Goal: Task Accomplishment & Management: Use online tool/utility

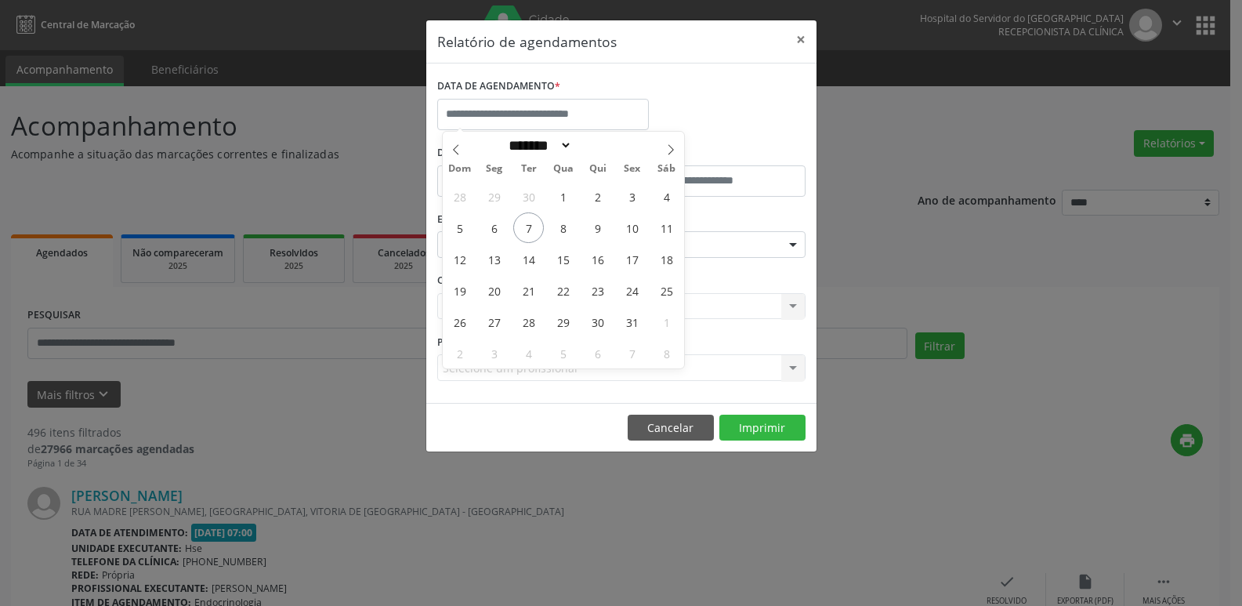
select select "*"
click at [630, 117] on input "text" at bounding box center [543, 114] width 212 height 31
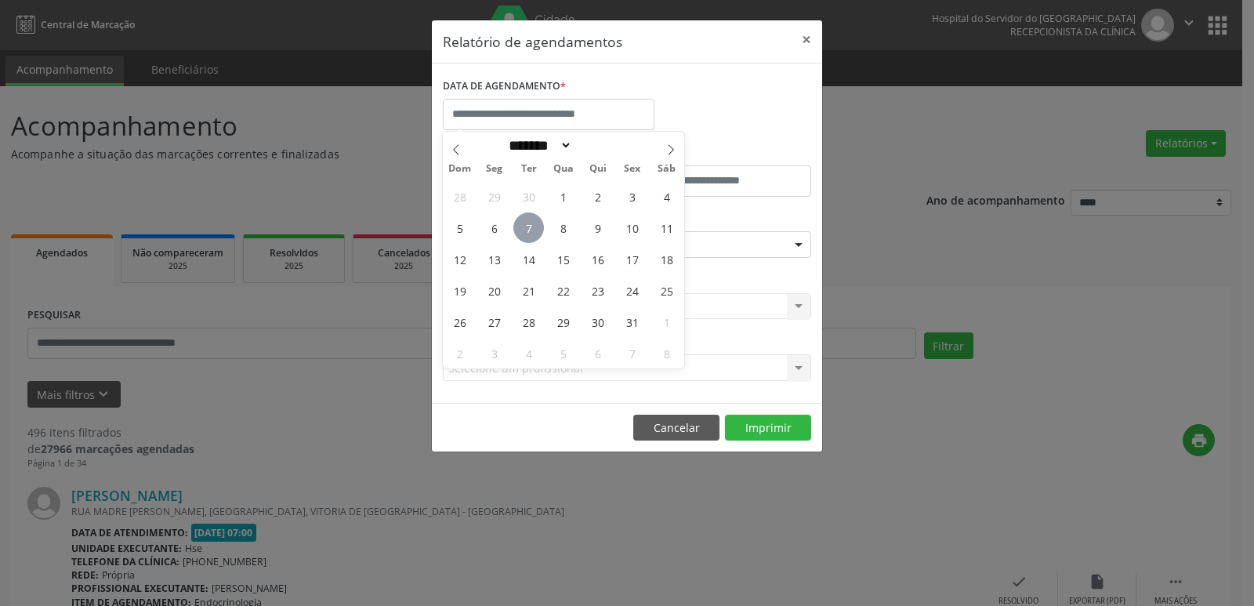
click at [534, 219] on span "7" at bounding box center [528, 227] width 31 height 31
type input "**********"
click at [534, 219] on span "7" at bounding box center [528, 227] width 31 height 31
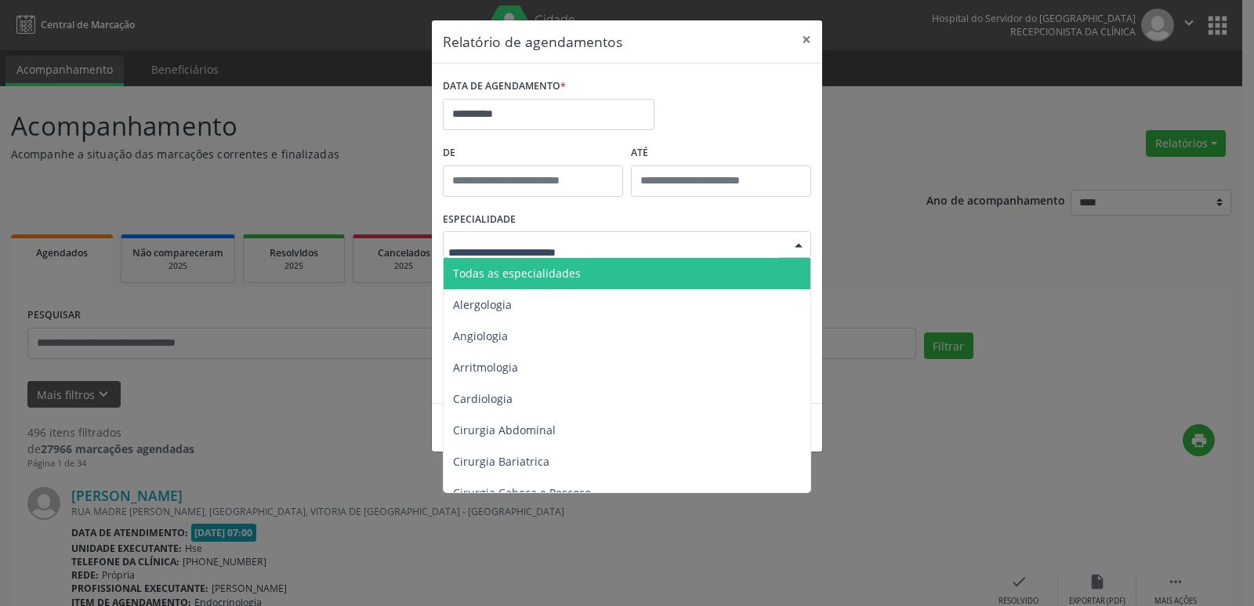
type input "*"
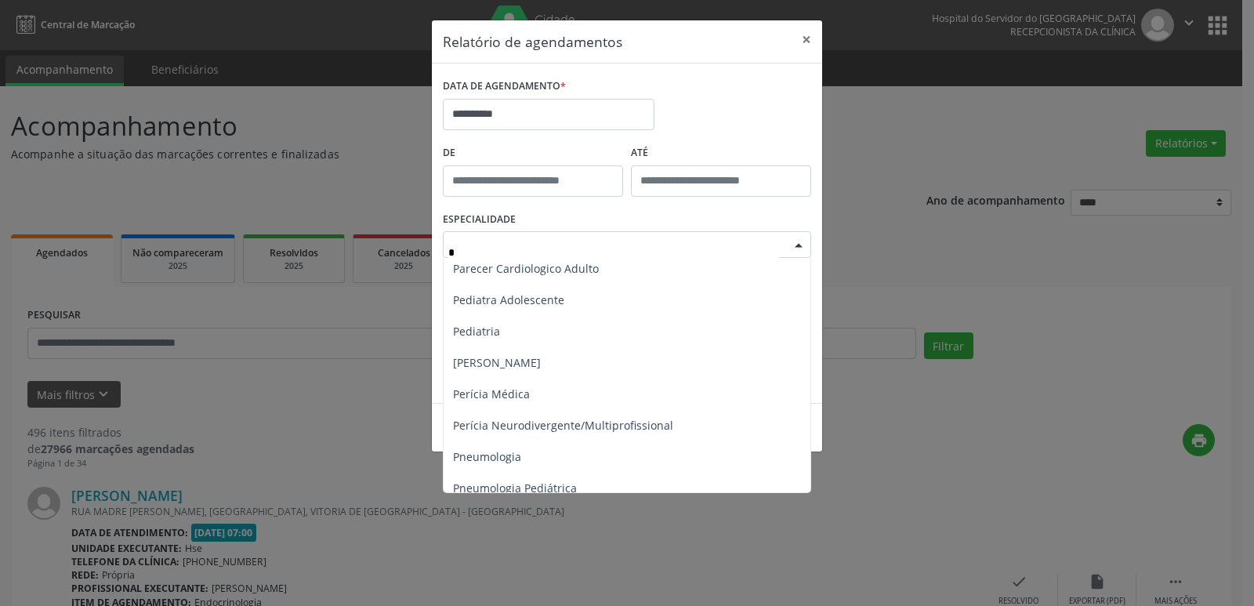
scroll to position [862, 0]
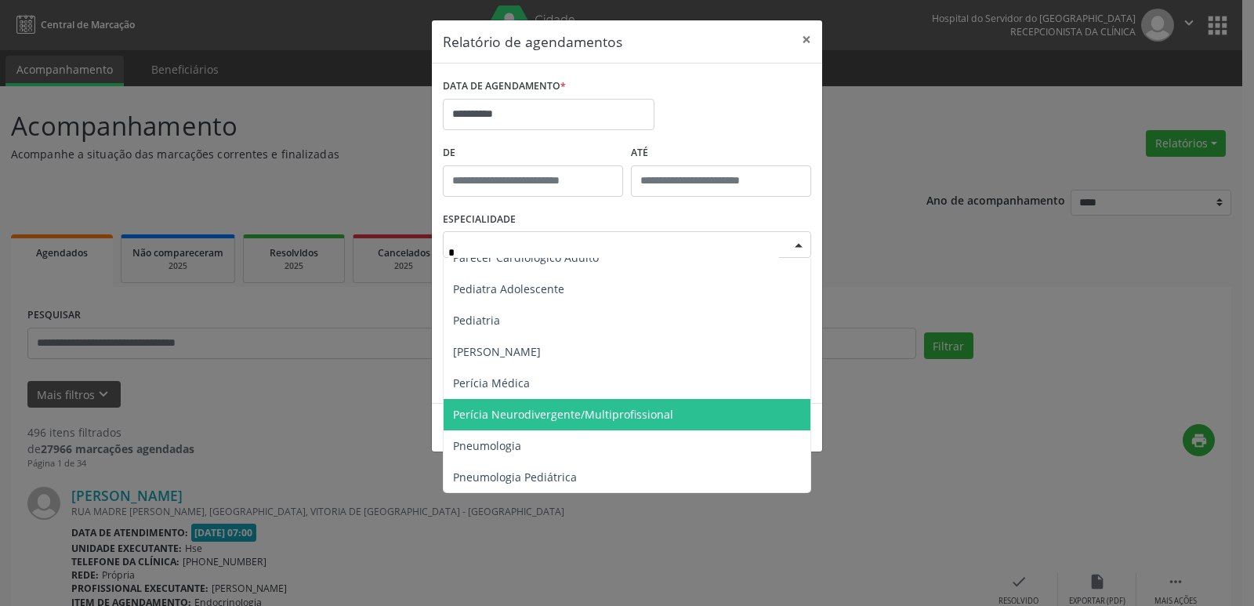
click at [562, 417] on span "Perícia Neurodivergente/Multiprofissional" at bounding box center [563, 414] width 220 height 15
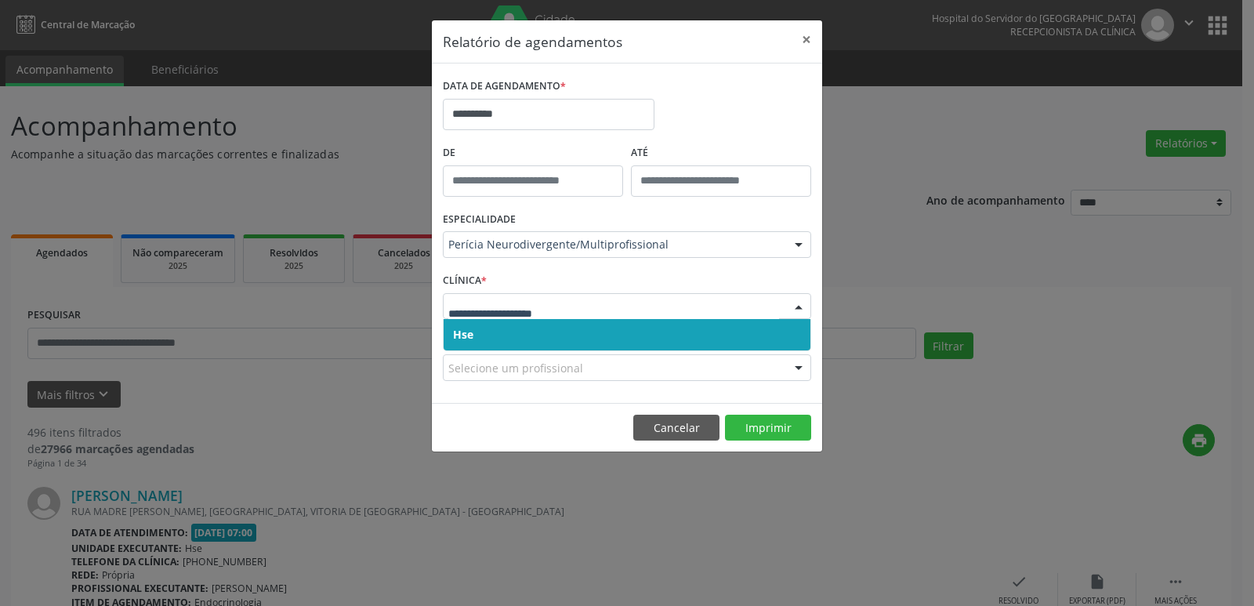
click at [465, 334] on span "Hse" at bounding box center [463, 334] width 20 height 15
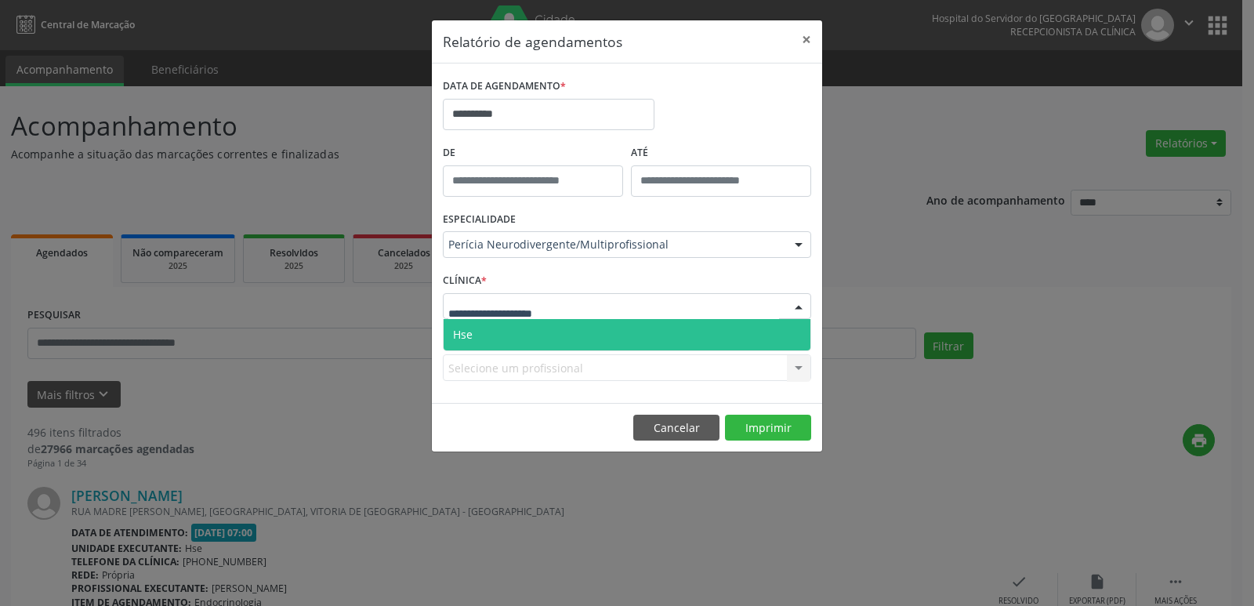
click at [478, 328] on span "Hse" at bounding box center [627, 334] width 367 height 31
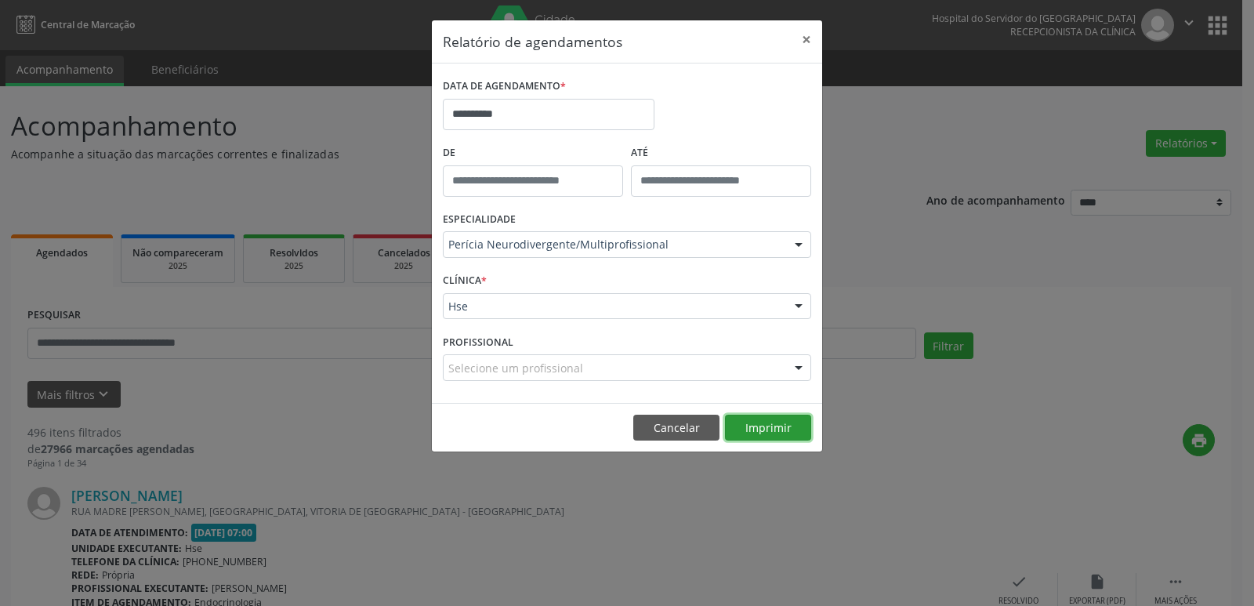
click at [771, 422] on button "Imprimir" at bounding box center [768, 428] width 86 height 27
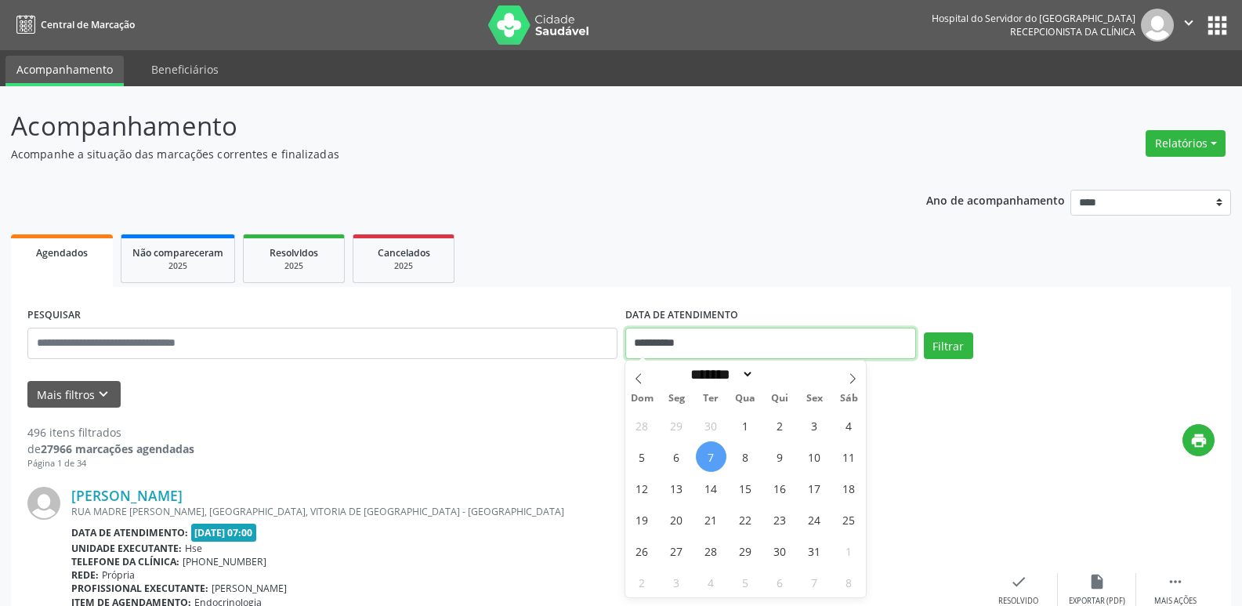
click at [666, 346] on input "**********" at bounding box center [770, 343] width 291 height 31
click at [1185, 147] on button "Relatórios" at bounding box center [1186, 143] width 80 height 27
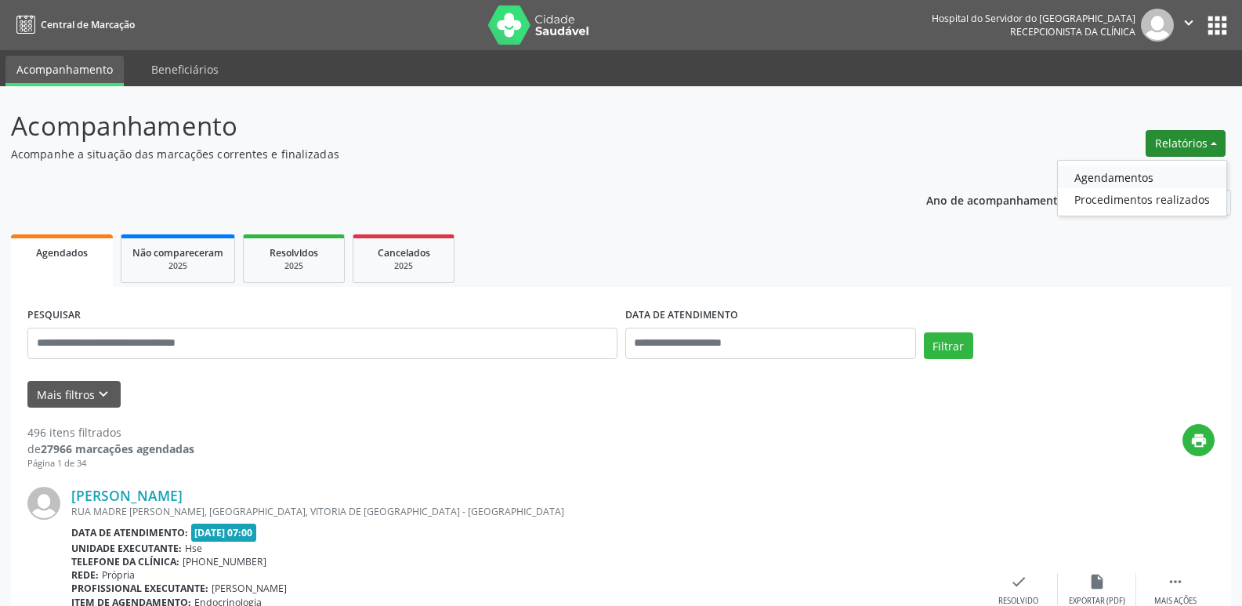
click at [1116, 182] on link "Agendamentos" at bounding box center [1142, 177] width 169 height 22
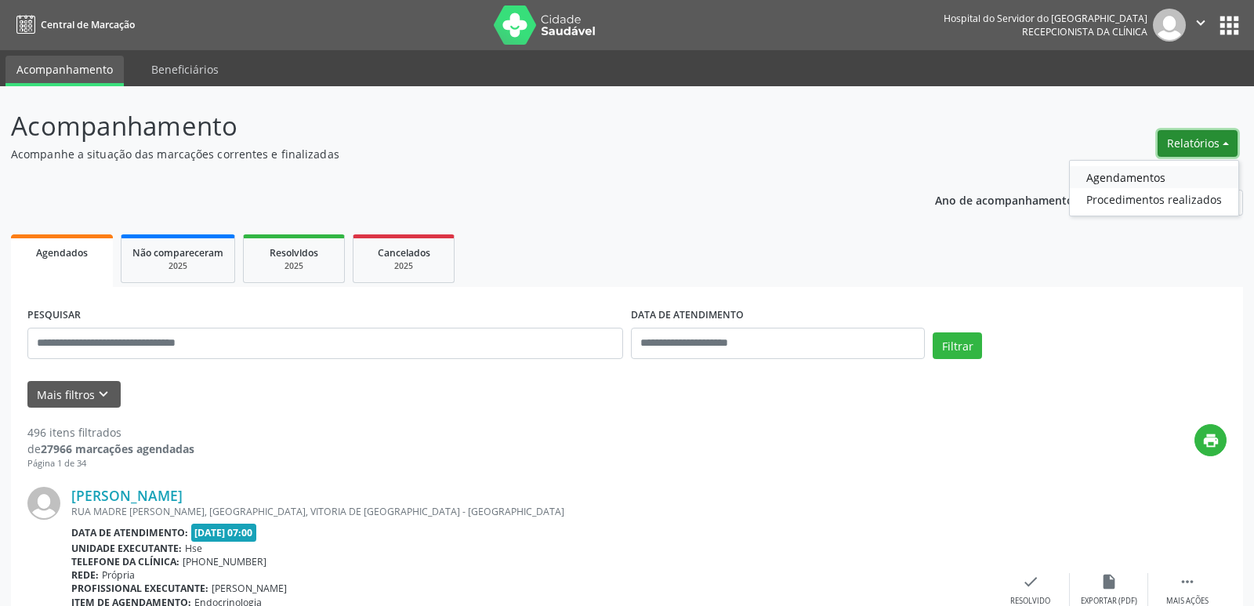
select select "*"
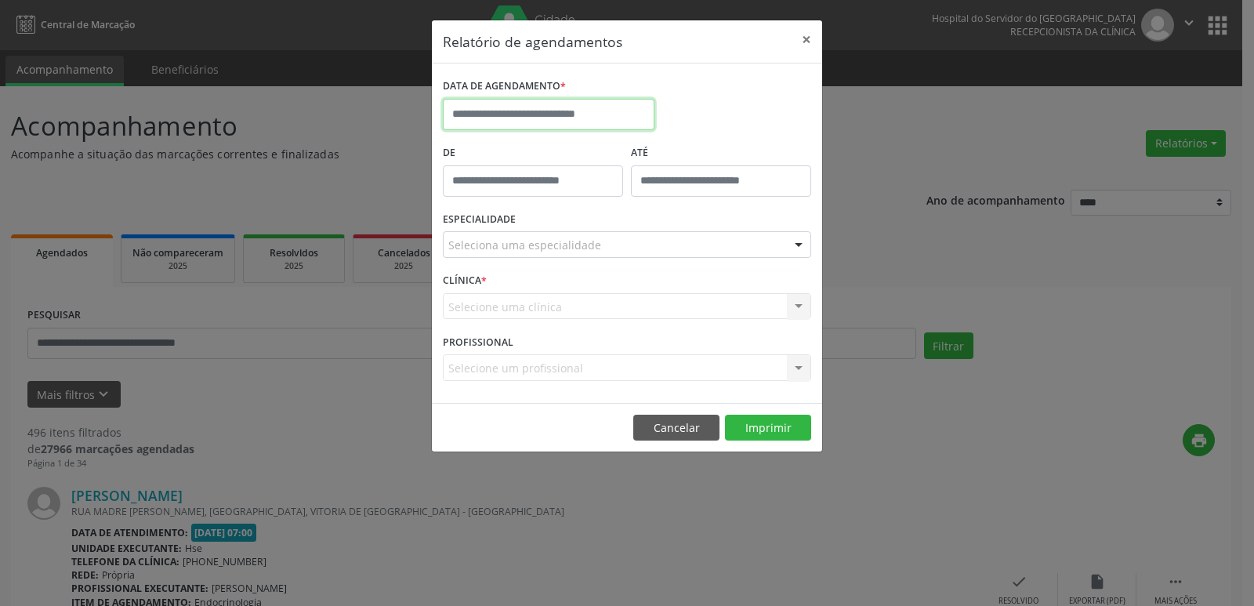
click at [613, 117] on input "text" at bounding box center [549, 114] width 212 height 31
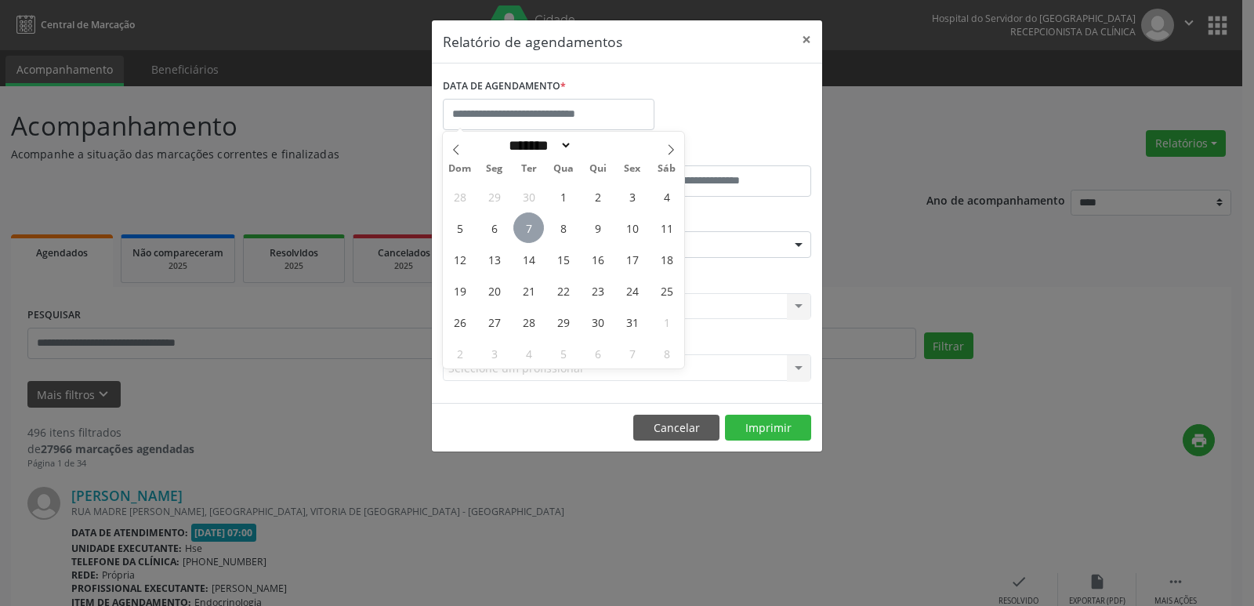
click at [527, 225] on span "7" at bounding box center [528, 227] width 31 height 31
type input "**********"
click at [527, 225] on span "7" at bounding box center [528, 227] width 31 height 31
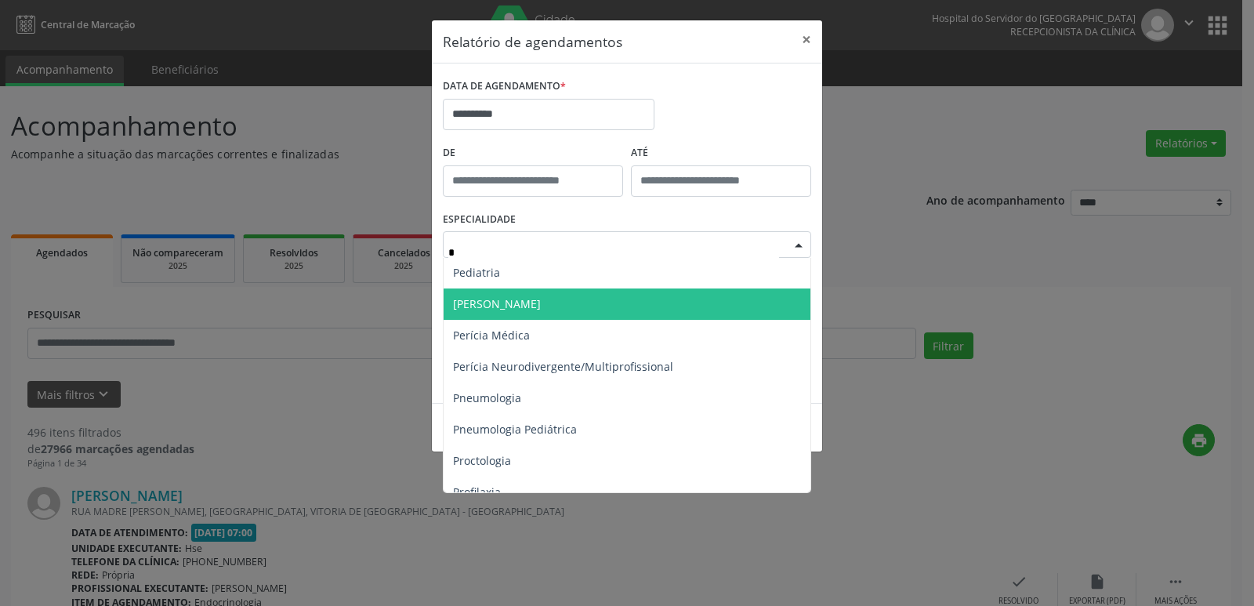
scroll to position [940, 0]
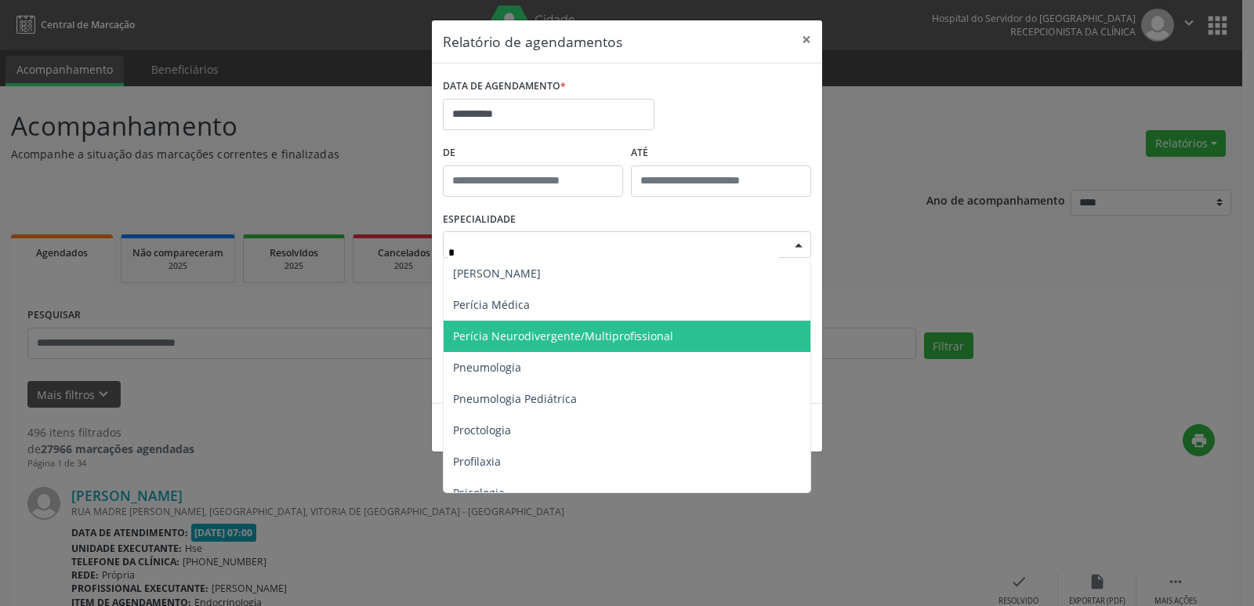
click at [607, 326] on span "Perícia Neurodivergente/Multiprofissional" at bounding box center [628, 336] width 369 height 31
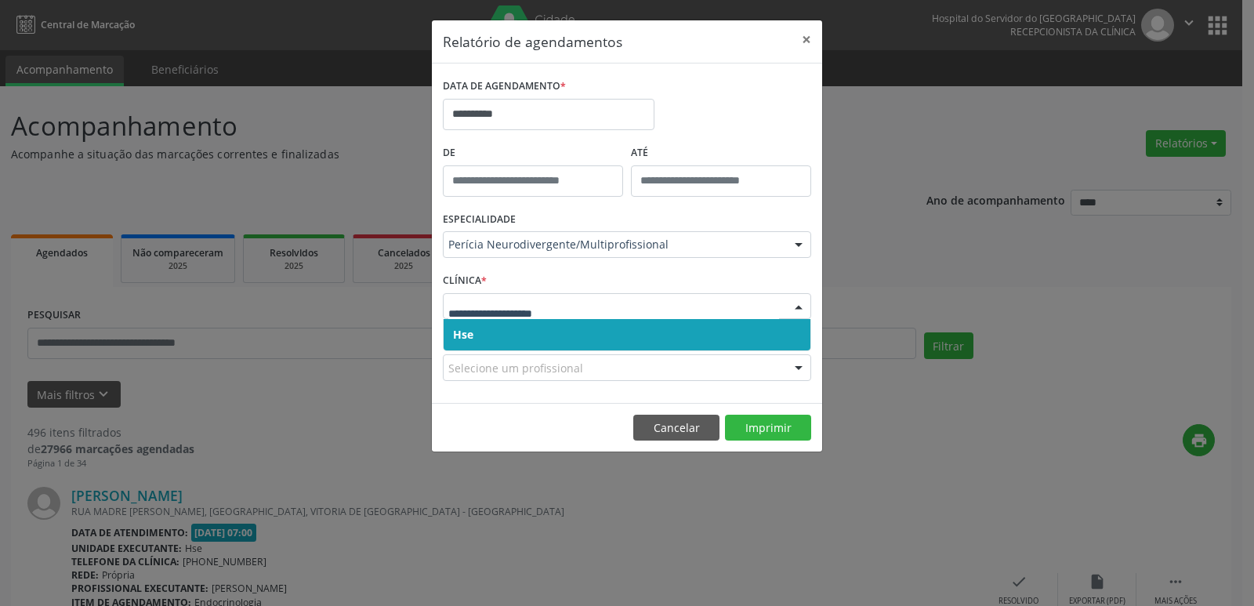
click at [461, 327] on span "Hse" at bounding box center [463, 334] width 20 height 15
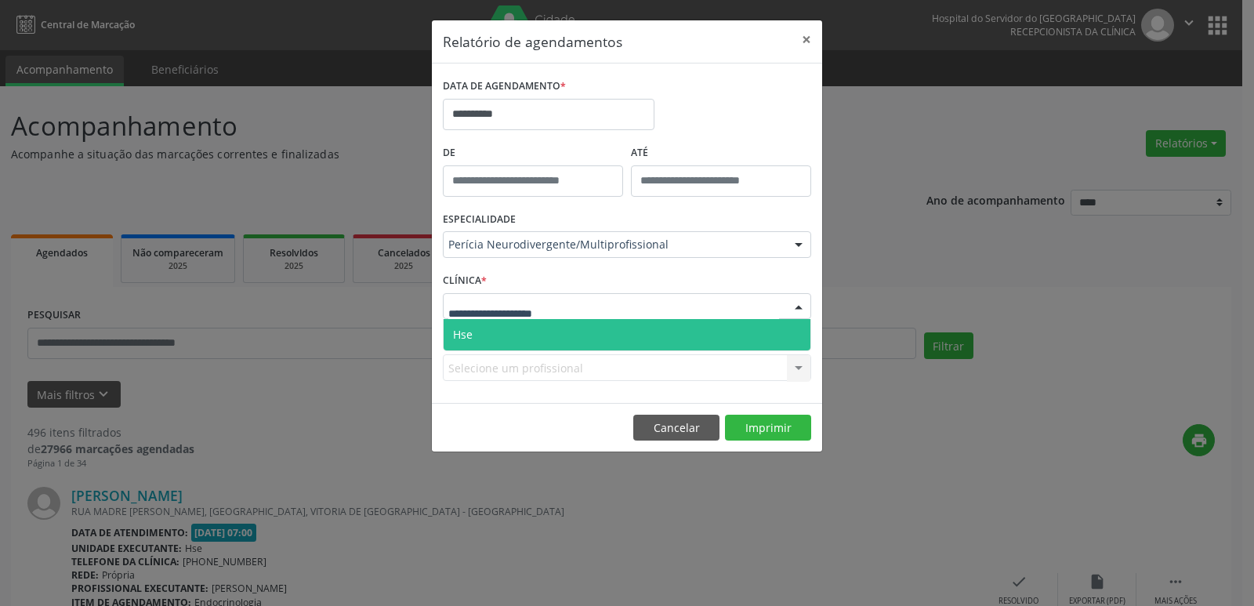
click at [466, 327] on span "Hse" at bounding box center [463, 334] width 20 height 15
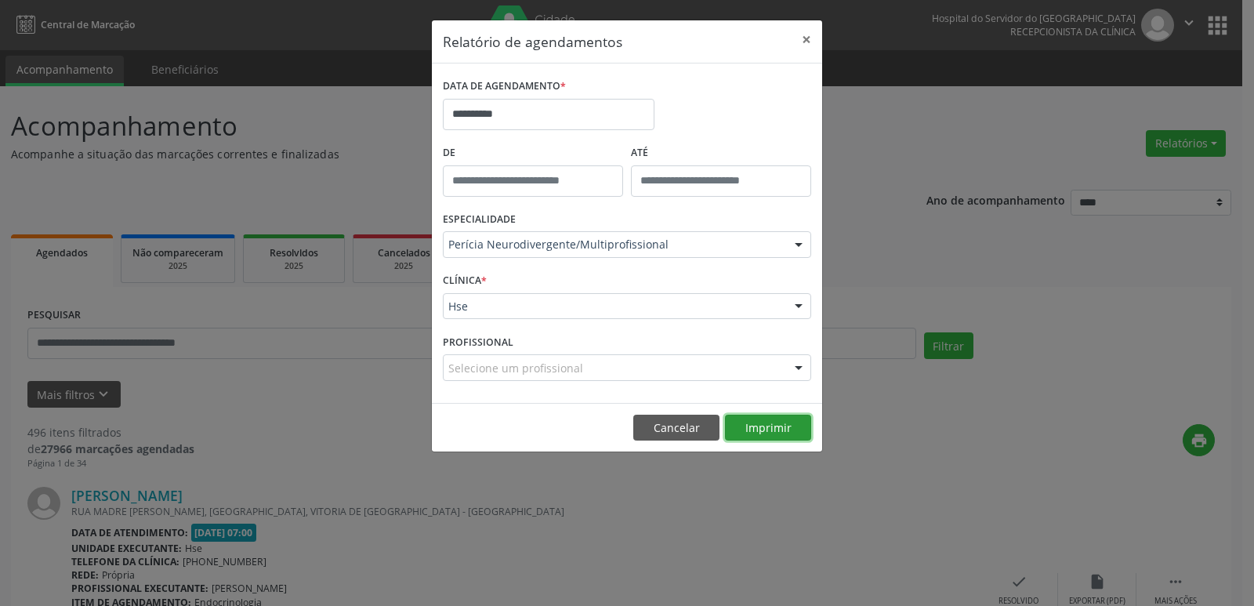
click at [767, 428] on button "Imprimir" at bounding box center [768, 428] width 86 height 27
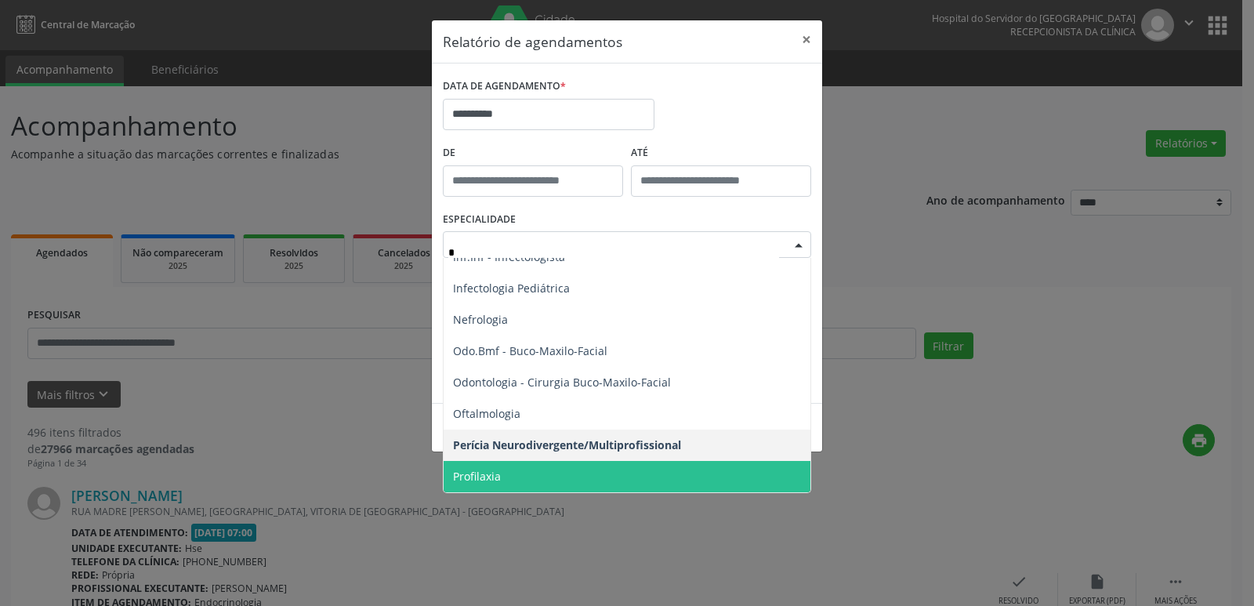
scroll to position [236, 0]
type input "**"
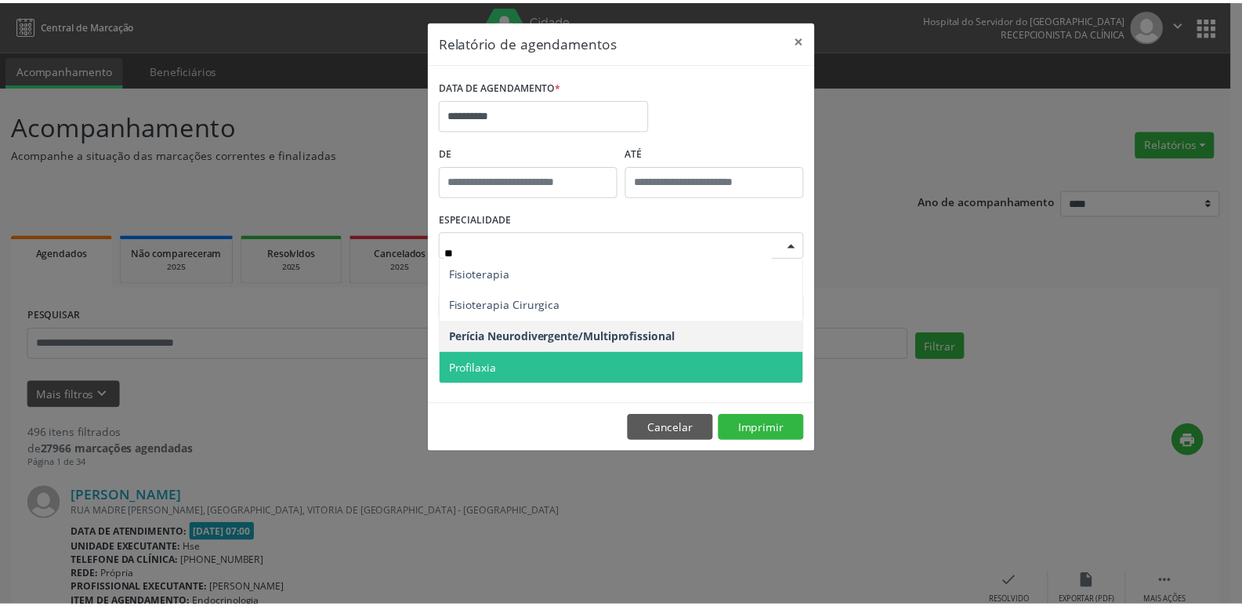
scroll to position [0, 0]
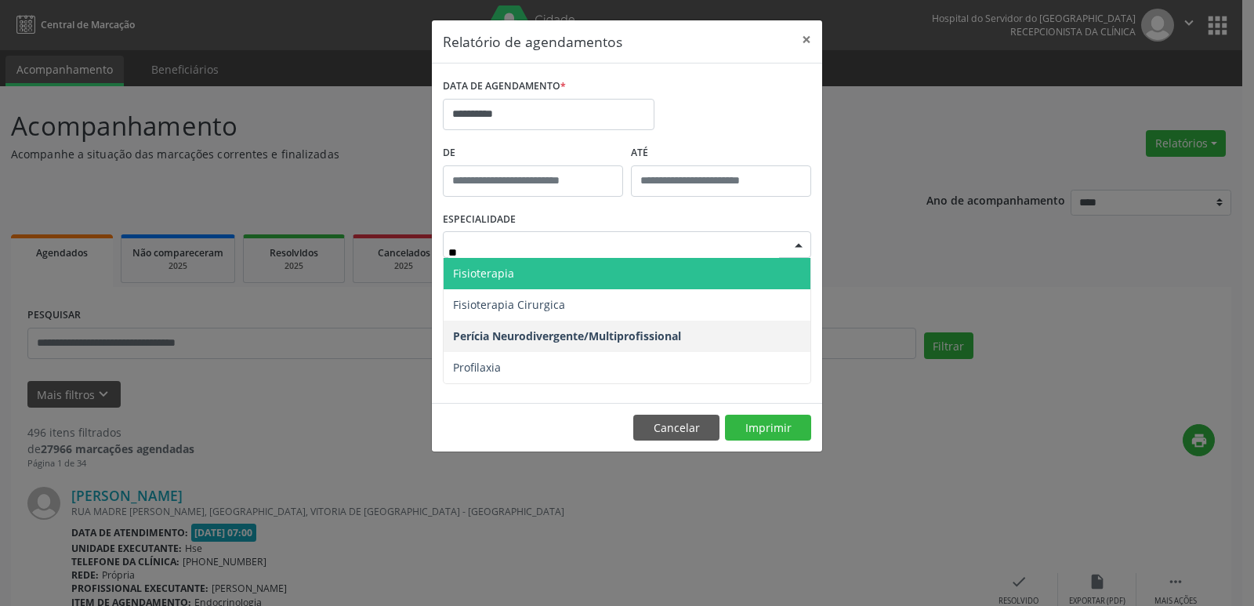
click at [483, 277] on span "Fisioterapia" at bounding box center [483, 273] width 61 height 15
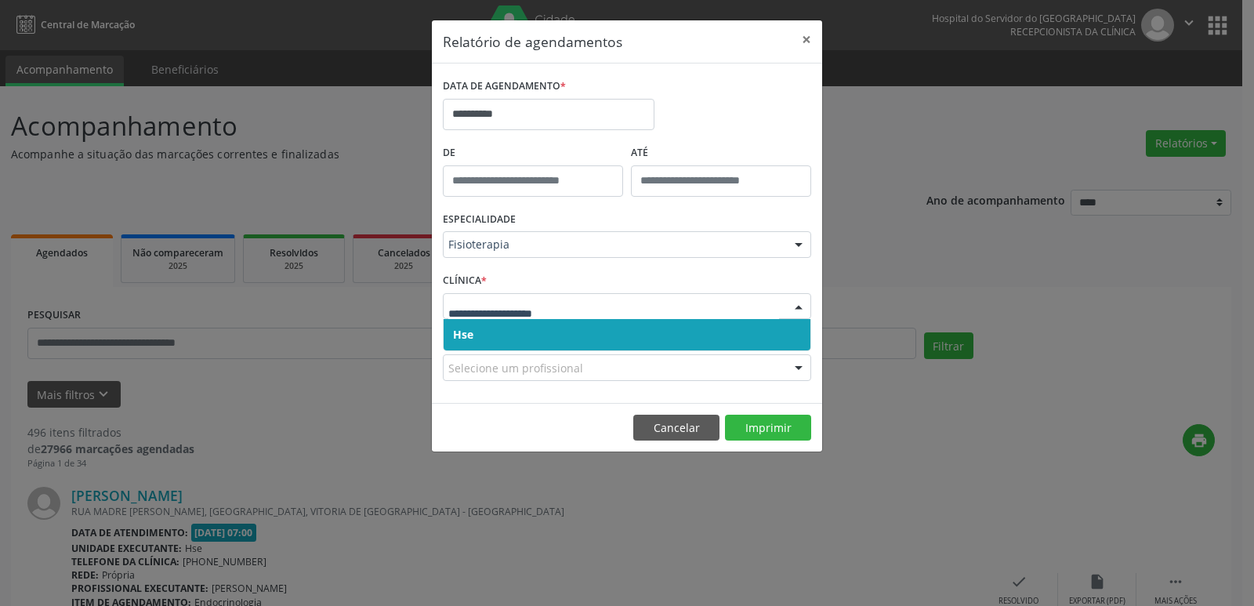
click at [474, 342] on span "Hse" at bounding box center [627, 334] width 367 height 31
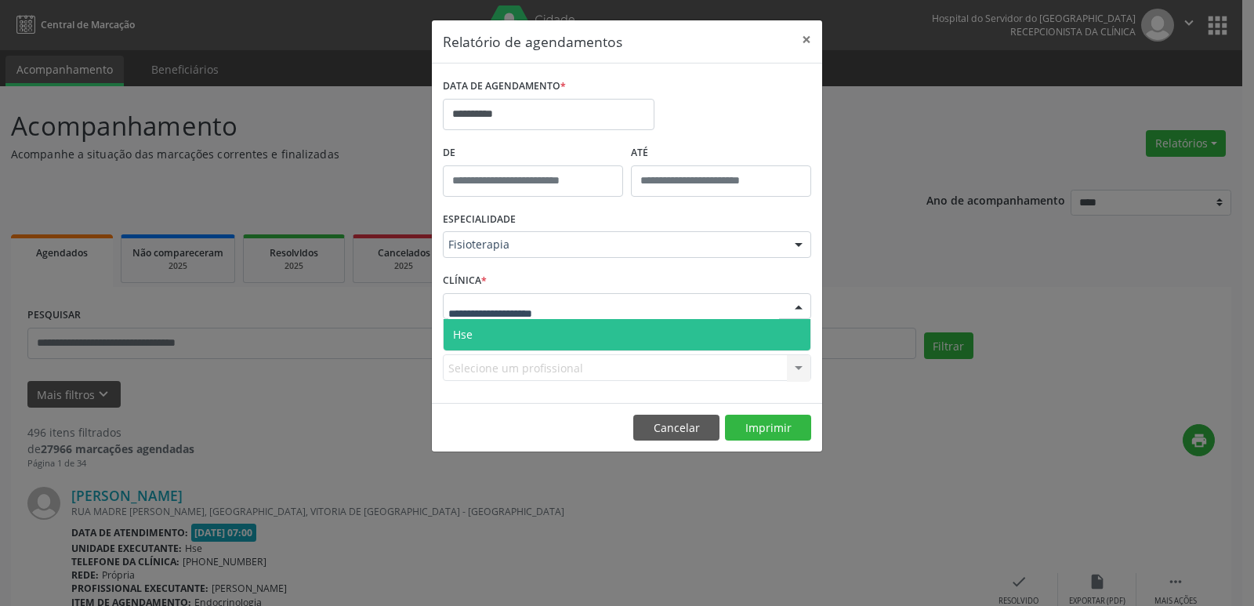
click at [472, 337] on span "Hse" at bounding box center [463, 334] width 20 height 15
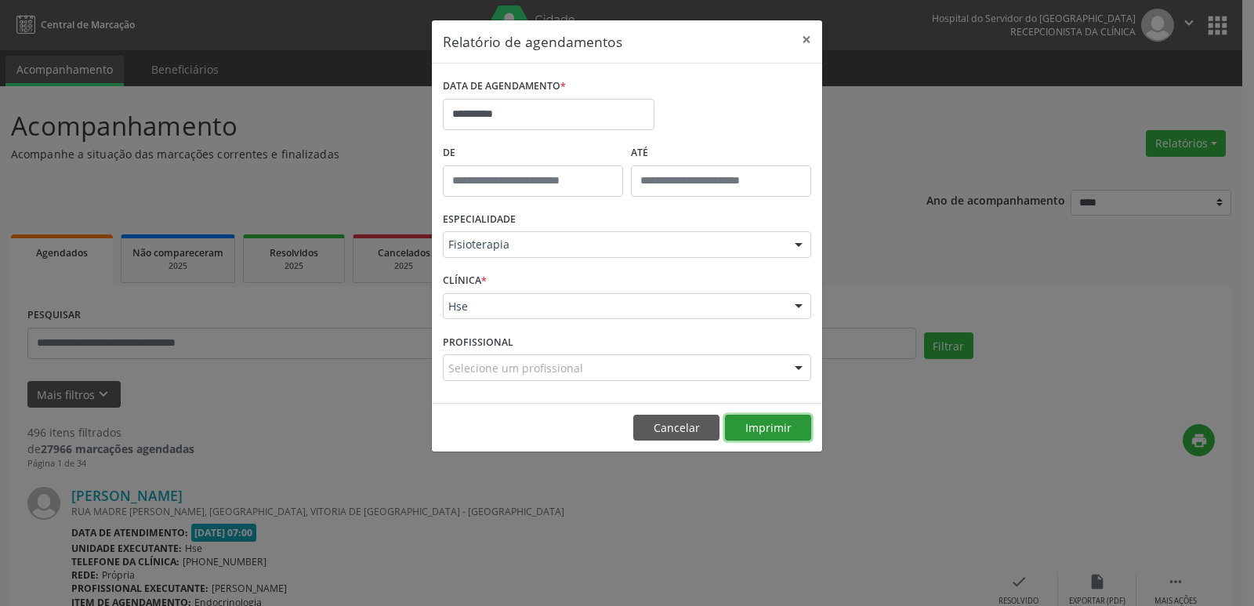
click at [788, 425] on button "Imprimir" at bounding box center [768, 428] width 86 height 27
click at [808, 38] on button "×" at bounding box center [806, 39] width 31 height 38
